Goal: Transaction & Acquisition: Purchase product/service

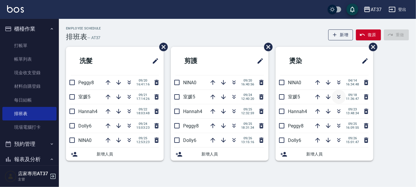
click at [340, 97] on icon "button" at bounding box center [339, 96] width 7 height 7
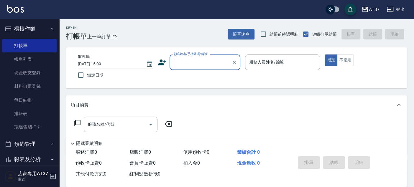
click at [194, 62] on input "顧客姓名/手機號碼/編號" at bounding box center [200, 62] width 57 height 10
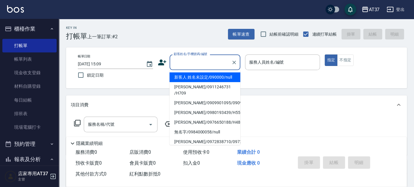
click at [198, 76] on li "新客人 姓名未設定/090000/null" at bounding box center [204, 78] width 71 height 10
type input "新客人 姓名未設定/090000/null"
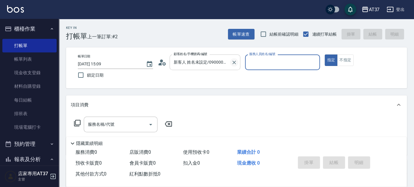
click at [233, 61] on icon "Clear" at bounding box center [234, 63] width 6 height 6
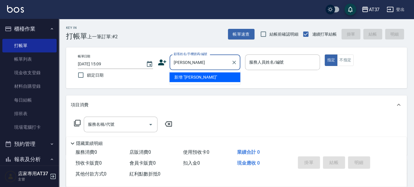
type input "陳姿"
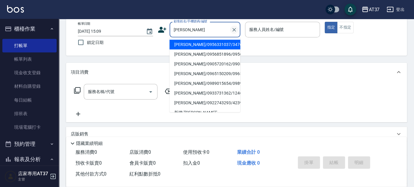
click at [231, 29] on icon "Clear" at bounding box center [234, 30] width 6 height 6
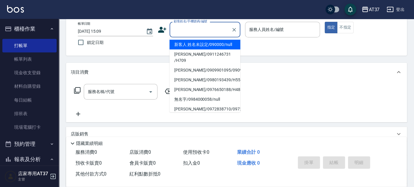
click at [220, 45] on li "新客人 姓名未設定/090000/null" at bounding box center [204, 45] width 71 height 10
type input "新客人 姓名未設定/090000/null"
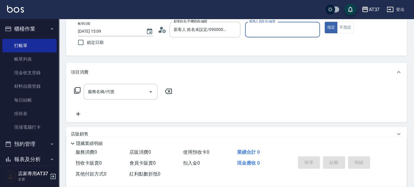
click at [265, 25] on input "服務人員姓名/編號" at bounding box center [283, 29] width 70 height 10
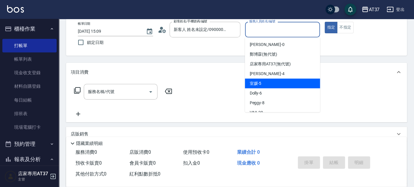
click at [282, 82] on div "室媛 -5" at bounding box center [282, 84] width 75 height 10
type input "室媛-5"
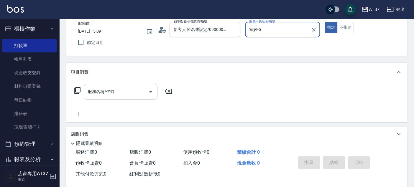
click at [117, 91] on input "服務名稱/代號" at bounding box center [116, 92] width 60 height 10
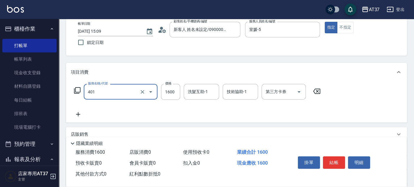
type input "基本染髮(401)"
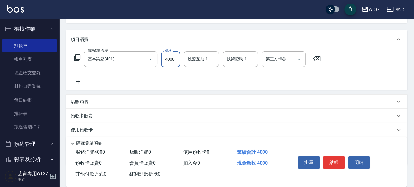
scroll to position [98, 0]
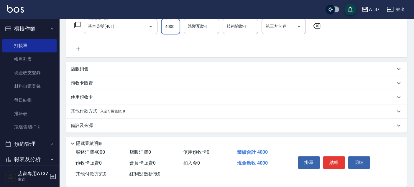
type input "4000"
click at [95, 110] on p "其他付款方式 入金可用餘額: 0" at bounding box center [98, 111] width 54 height 6
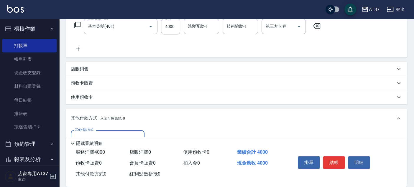
scroll to position [164, 0]
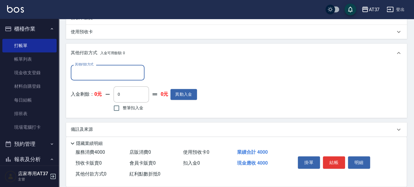
click at [112, 70] on input "其他付款方式" at bounding box center [107, 72] width 68 height 10
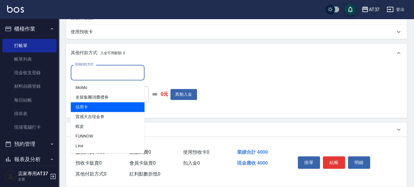
click at [116, 106] on span "信用卡" at bounding box center [108, 107] width 74 height 10
type input "信用卡"
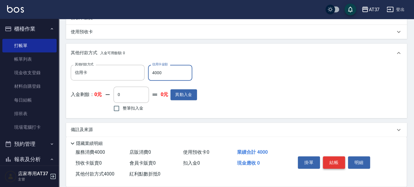
type input "4000"
click at [331, 157] on button "結帳" at bounding box center [334, 163] width 22 height 12
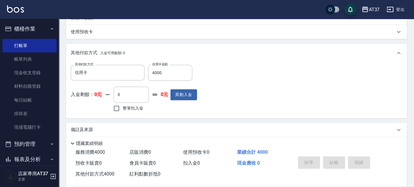
type input "2025/09/26 17:08"
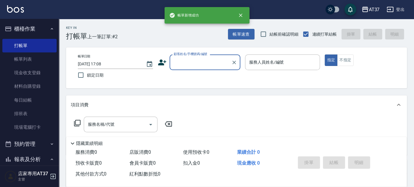
scroll to position [0, 0]
